Goal: Task Accomplishment & Management: Manage account settings

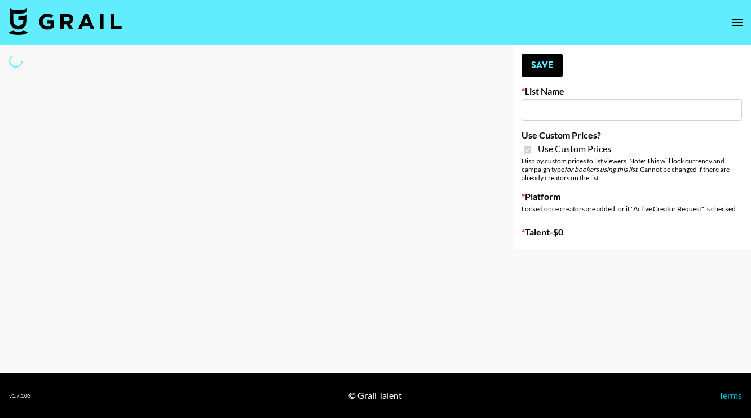
type input "[PERSON_NAME] - Relatable ([DATE])"
checkbox input "true"
select select "Brand"
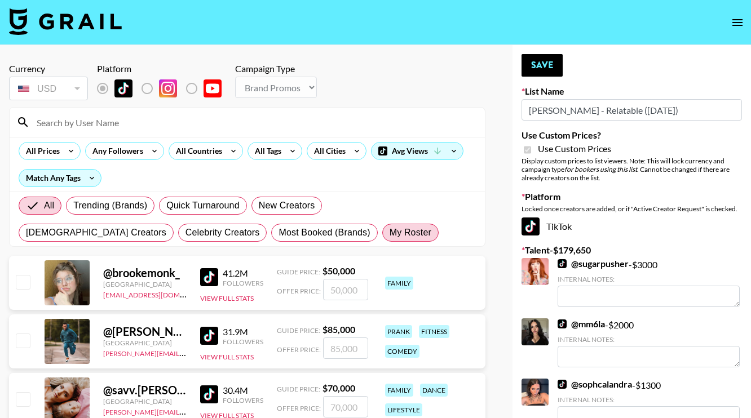
click at [382, 240] on label "My Roster" at bounding box center [410, 233] width 56 height 18
click at [389, 233] on input "My Roster" at bounding box center [389, 233] width 0 height 0
radio input "true"
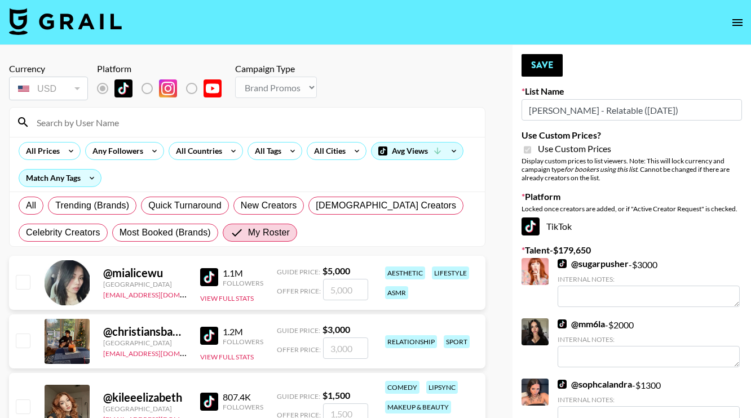
click at [24, 281] on input "checkbox" at bounding box center [23, 282] width 14 height 14
checkbox input "true"
type input "5000"
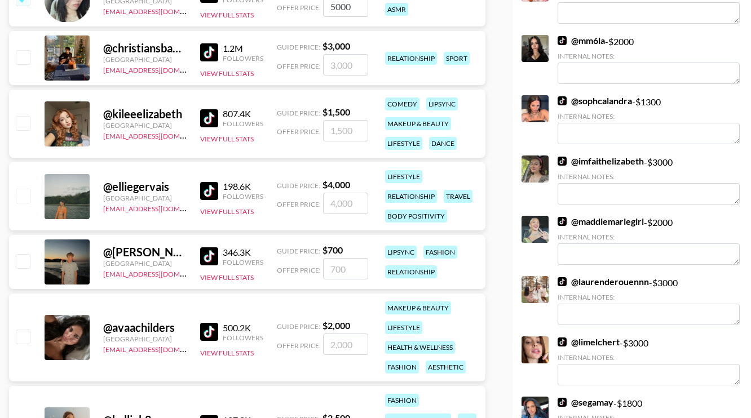
scroll to position [303, 0]
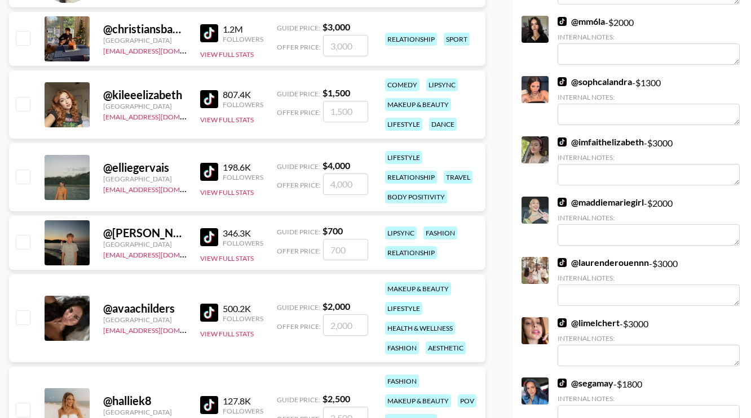
click at [20, 177] on input "checkbox" at bounding box center [23, 177] width 14 height 14
checkbox input "true"
type input "4000"
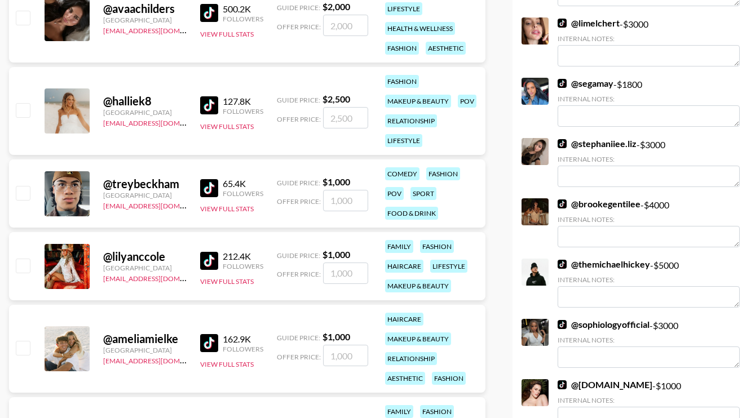
scroll to position [605, 0]
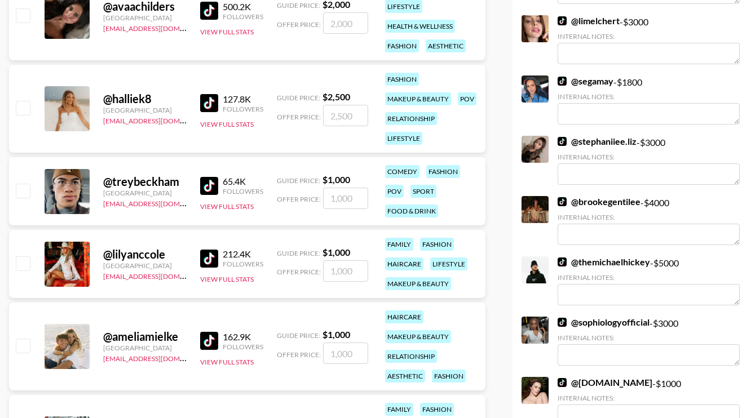
click at [20, 348] on input "checkbox" at bounding box center [23, 346] width 14 height 14
checkbox input "true"
type input "1000"
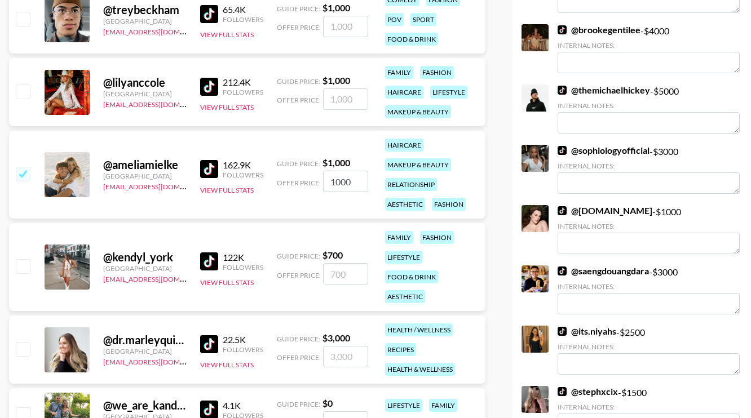
scroll to position [778, 0]
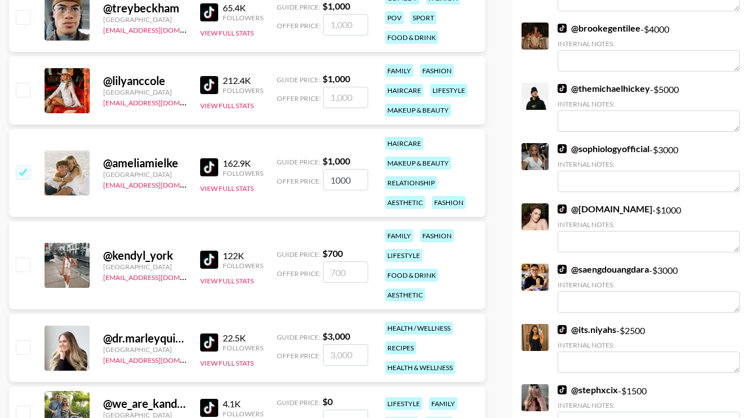
click at [24, 347] on input "checkbox" at bounding box center [23, 347] width 14 height 14
checkbox input "true"
type input "3000"
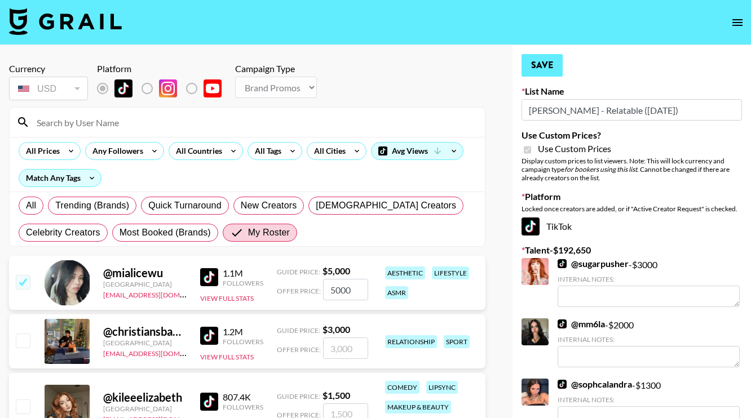
scroll to position [0, 0]
click at [548, 62] on button "Save" at bounding box center [541, 65] width 41 height 23
